Goal: Transaction & Acquisition: Book appointment/travel/reservation

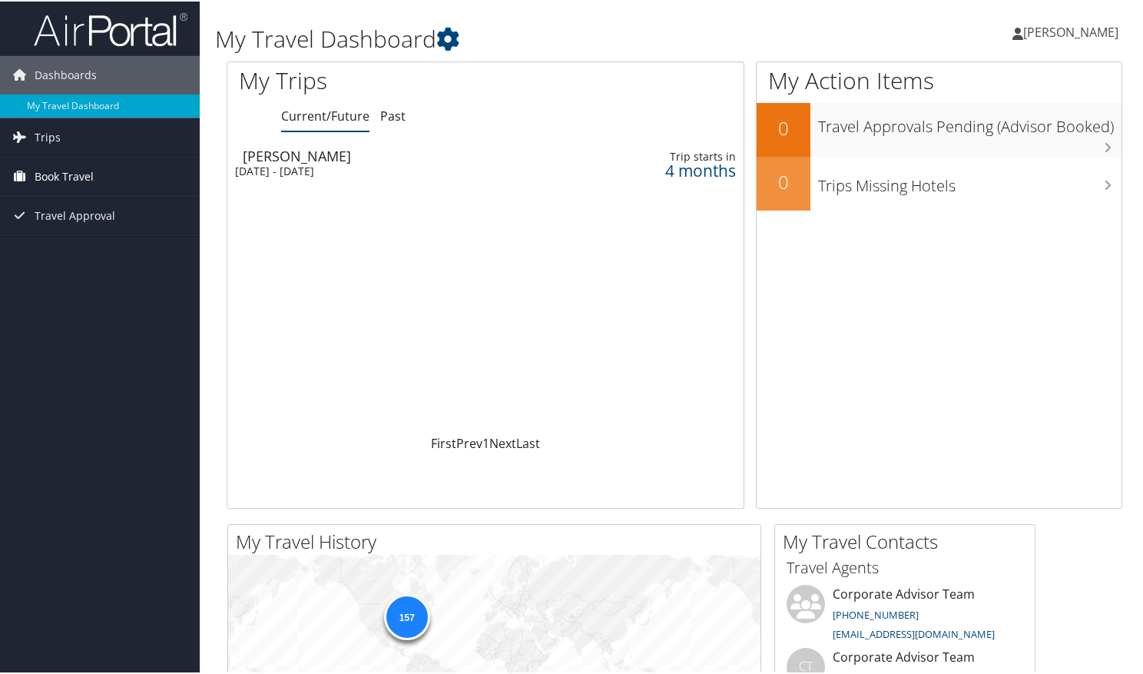
click at [81, 181] on span "Book Travel" at bounding box center [64, 175] width 59 height 38
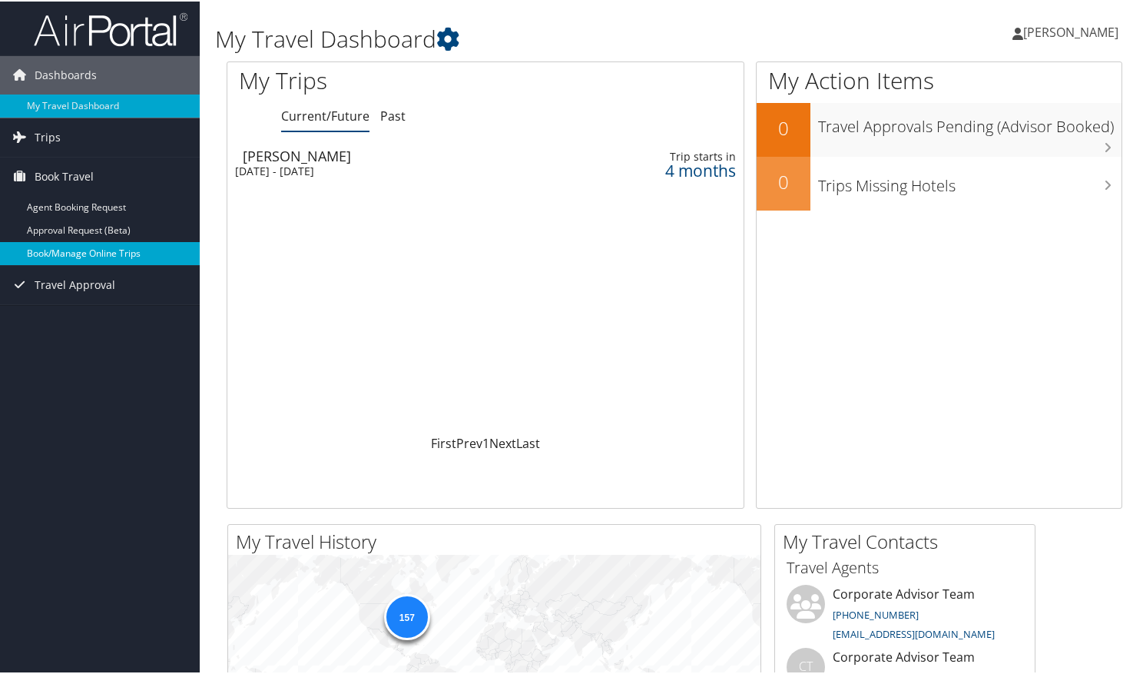
click at [98, 254] on link "Book/Manage Online Trips" at bounding box center [100, 251] width 200 height 23
